Goal: Obtain resource: Download file/media

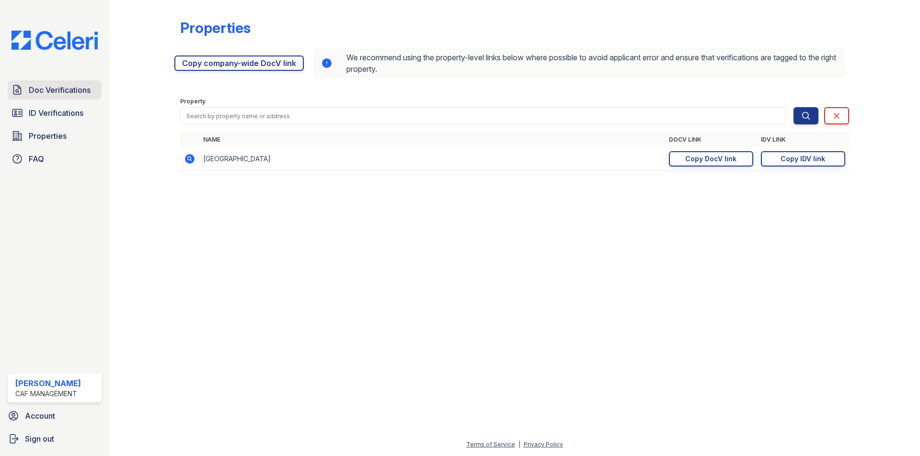
click at [61, 96] on span "Doc Verifications" at bounding box center [60, 89] width 62 height 11
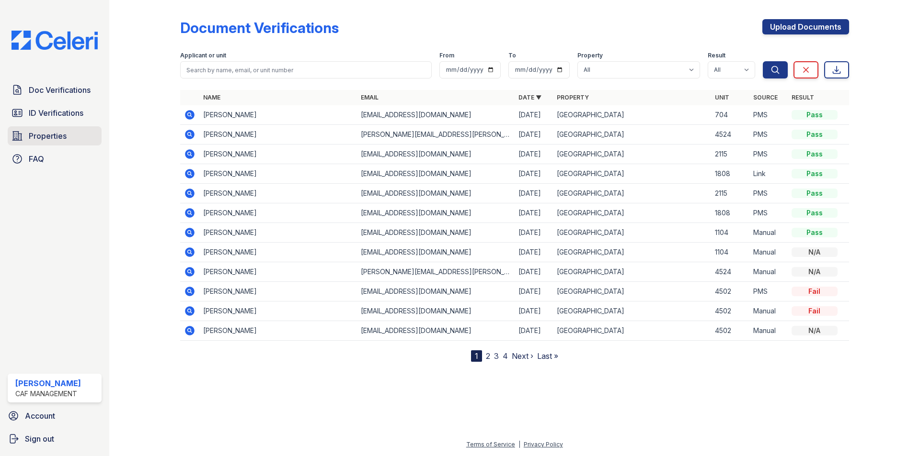
click at [63, 130] on link "Properties" at bounding box center [55, 135] width 94 height 19
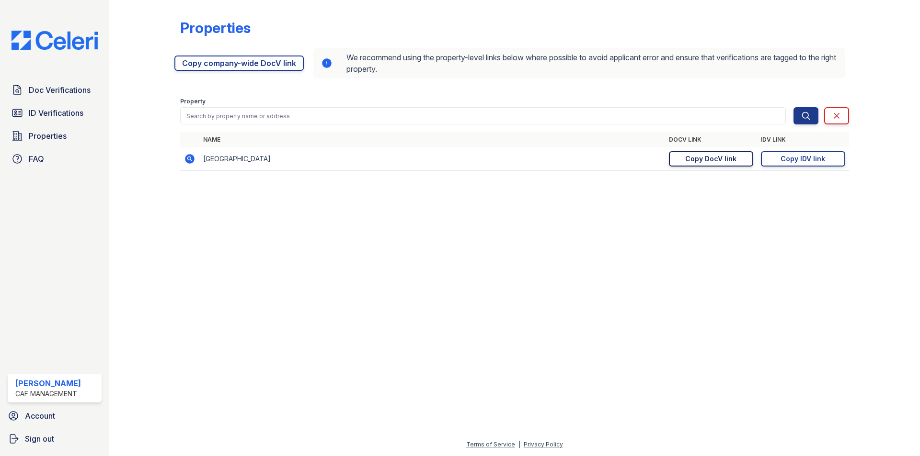
click at [707, 159] on div "Copy DocV link" at bounding box center [710, 159] width 51 height 10
click at [84, 89] on span "Doc Verifications" at bounding box center [60, 89] width 62 height 11
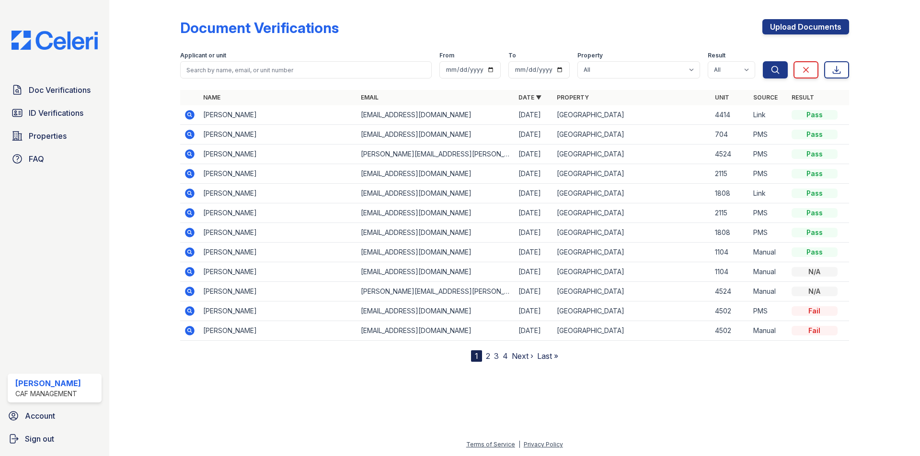
click at [191, 116] on icon at bounding box center [190, 115] width 10 height 10
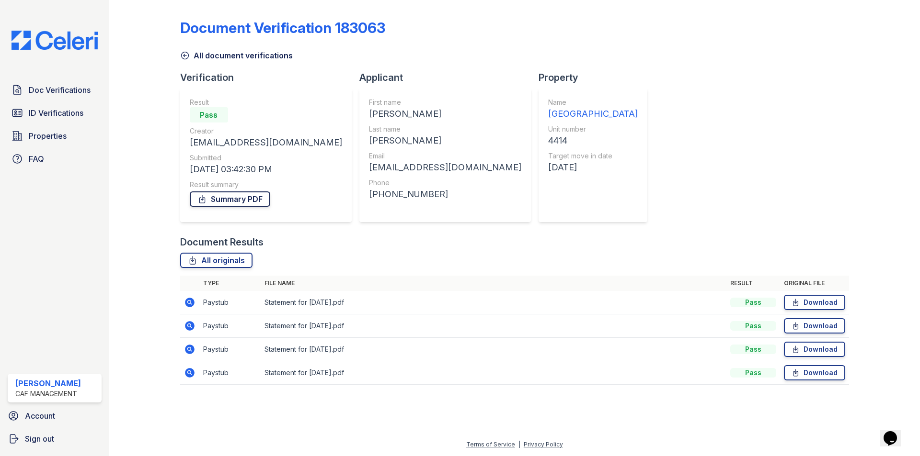
click at [251, 201] on link "Summary PDF" at bounding box center [230, 199] width 80 height 15
click at [244, 197] on link "Summary PDF" at bounding box center [230, 199] width 80 height 15
click at [238, 199] on link "Summary PDF" at bounding box center [230, 199] width 80 height 15
